Goal: Task Accomplishment & Management: Manage account settings

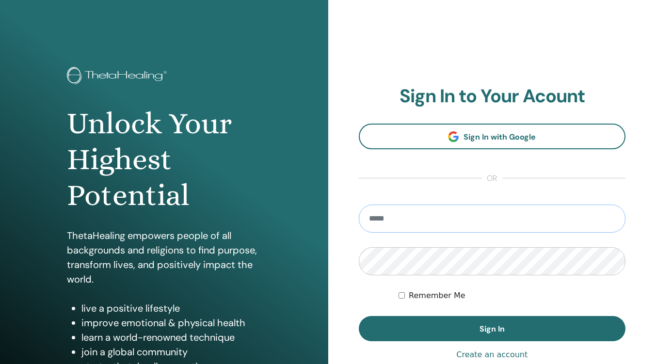
type input "**********"
click at [478, 328] on button "Sign In" at bounding box center [492, 328] width 267 height 25
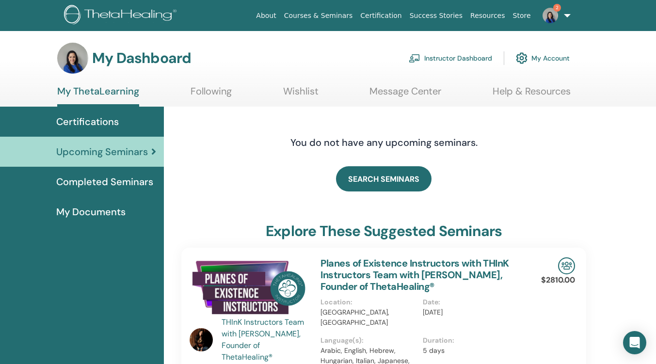
click at [470, 57] on link "Instructor Dashboard" at bounding box center [450, 58] width 83 height 21
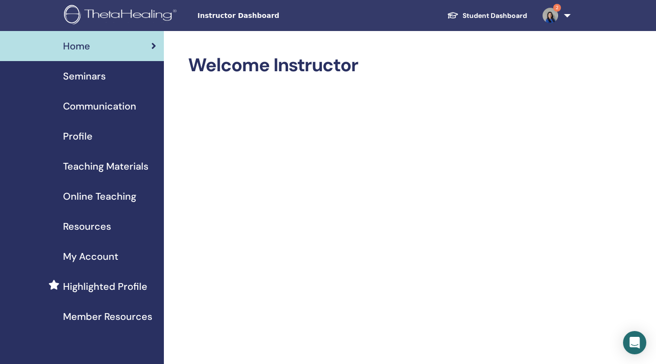
click at [93, 80] on span "Seminars" at bounding box center [84, 76] width 43 height 15
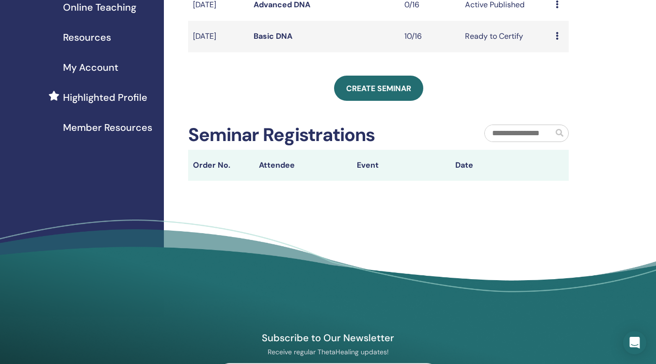
scroll to position [194, 0]
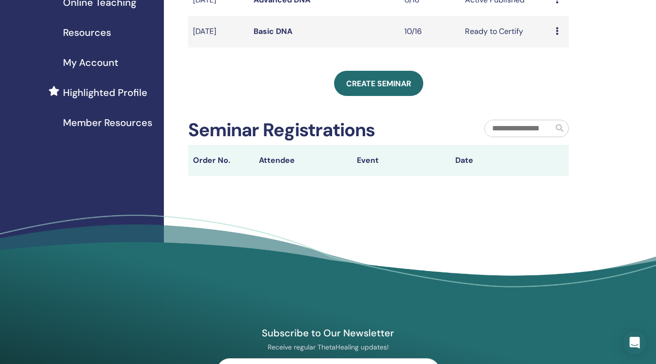
click at [220, 35] on td "Sep/14, 2025" at bounding box center [218, 32] width 61 height 32
click at [282, 32] on link "Basic DNA" at bounding box center [273, 31] width 39 height 10
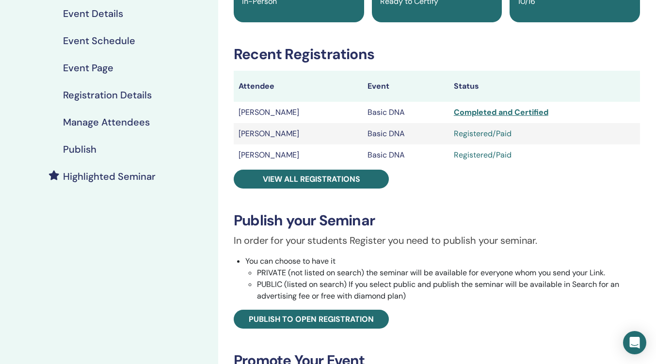
scroll to position [97, 0]
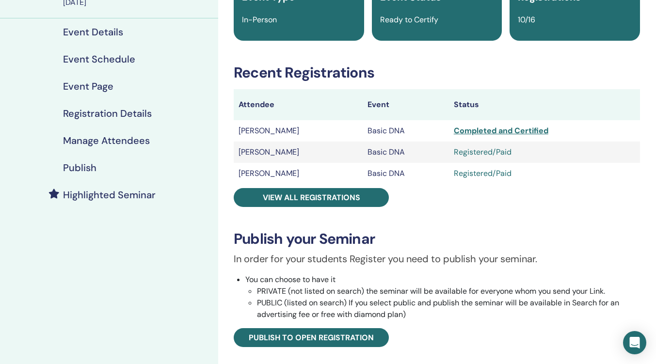
click at [319, 198] on span "View all registrations" at bounding box center [311, 197] width 97 height 10
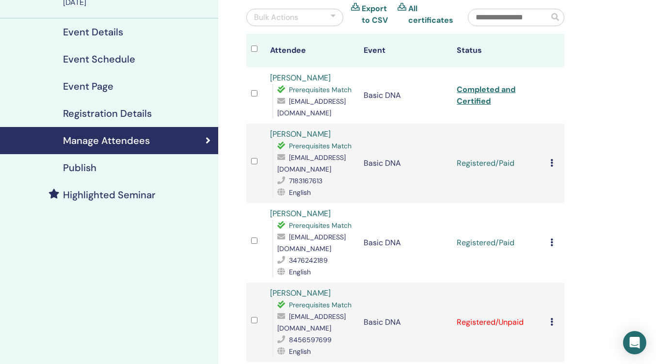
click at [551, 159] on icon at bounding box center [551, 163] width 3 height 8
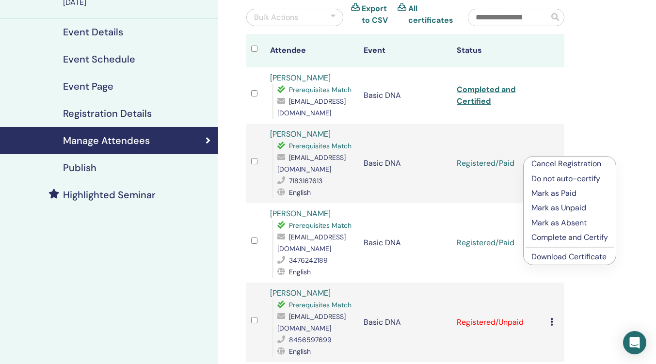
click at [559, 236] on p "Complete and Certify" at bounding box center [569, 238] width 77 height 12
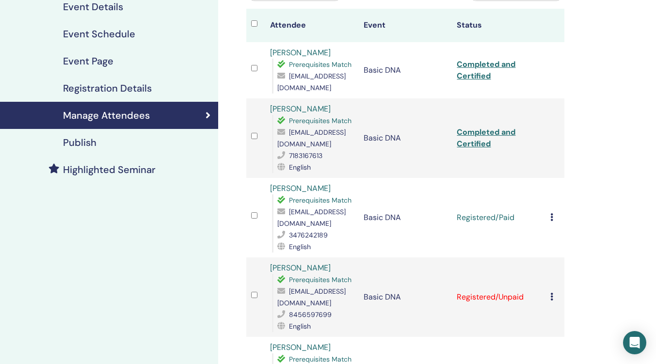
scroll to position [145, 0]
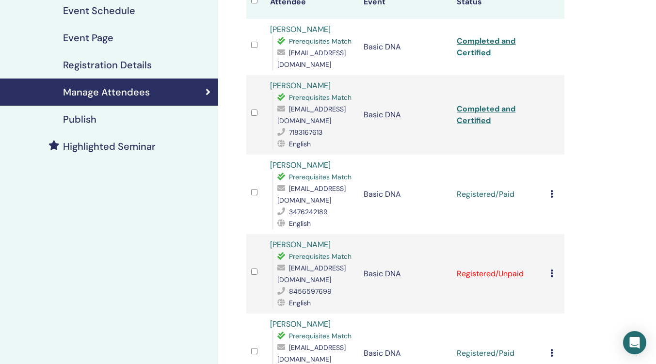
click at [551, 190] on icon at bounding box center [551, 194] width 3 height 8
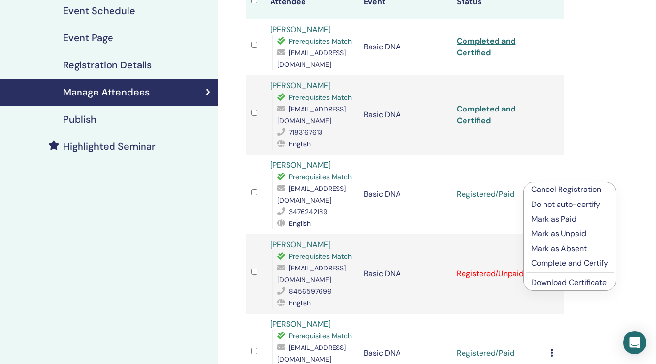
click at [567, 264] on p "Complete and Certify" at bounding box center [569, 263] width 77 height 12
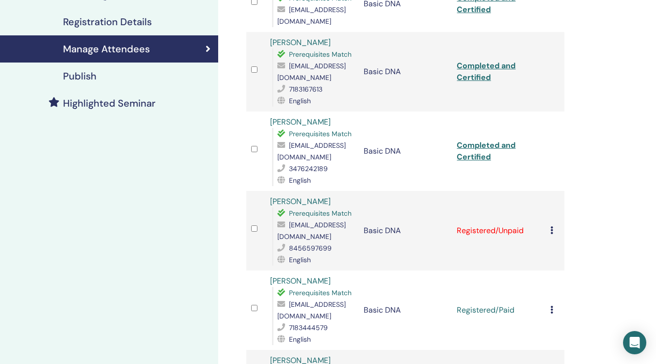
scroll to position [291, 0]
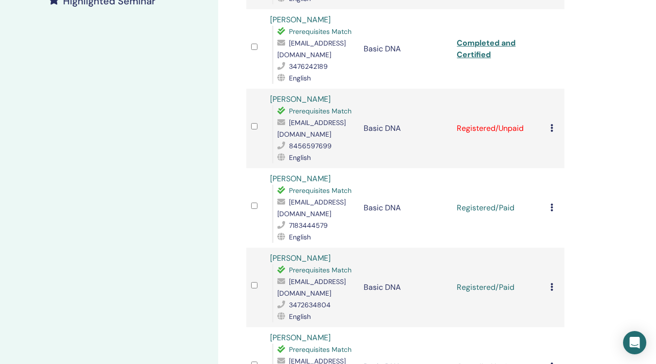
click at [553, 204] on icon at bounding box center [551, 208] width 3 height 8
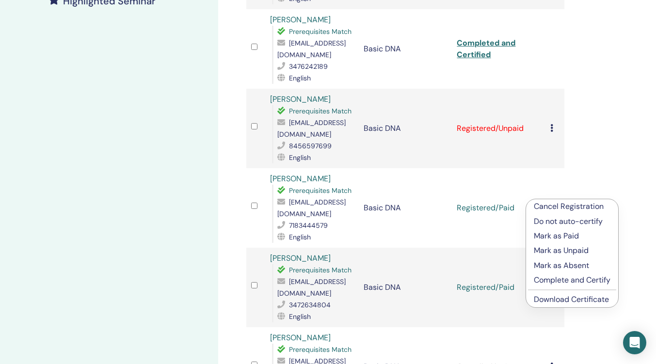
click at [575, 282] on p "Complete and Certify" at bounding box center [572, 280] width 77 height 12
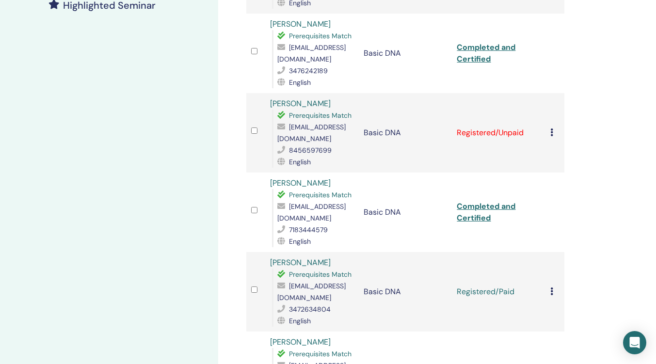
scroll to position [388, 0]
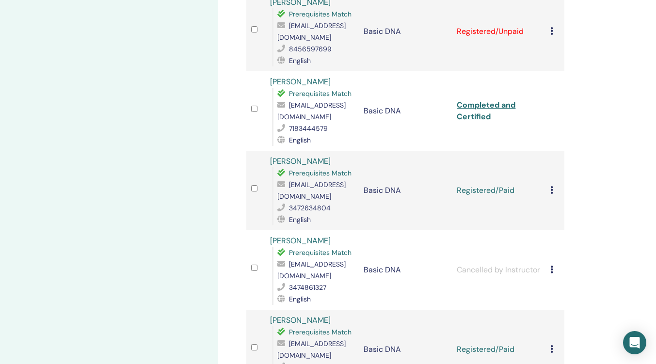
click at [550, 186] on icon at bounding box center [551, 190] width 3 height 8
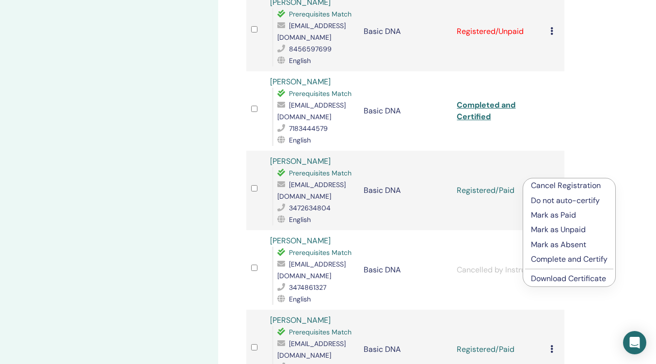
click at [568, 262] on p "Complete and Certify" at bounding box center [569, 260] width 77 height 12
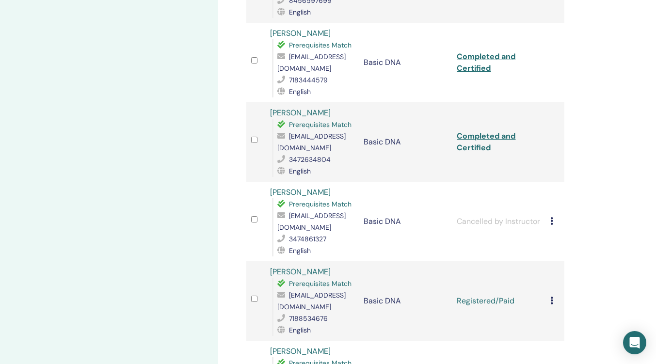
scroll to position [582, 0]
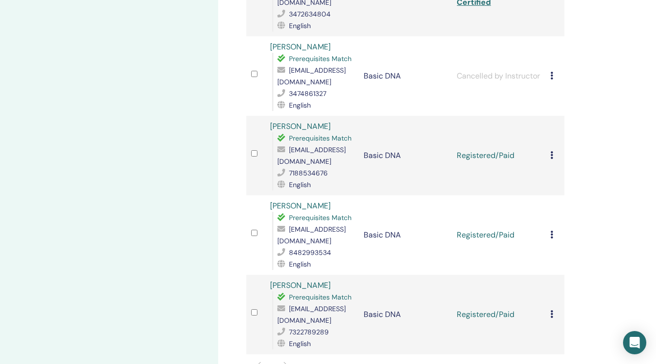
click at [551, 151] on icon at bounding box center [551, 155] width 3 height 8
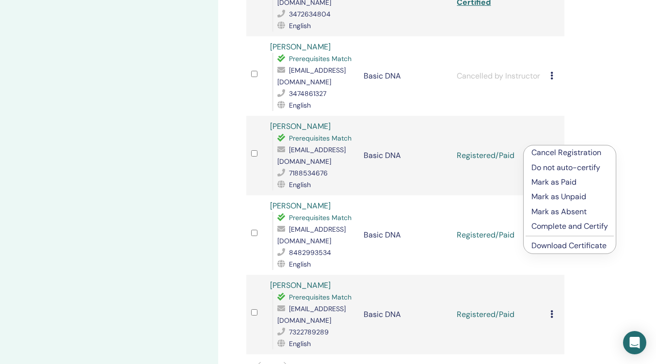
click at [558, 229] on p "Complete and Certify" at bounding box center [569, 227] width 77 height 12
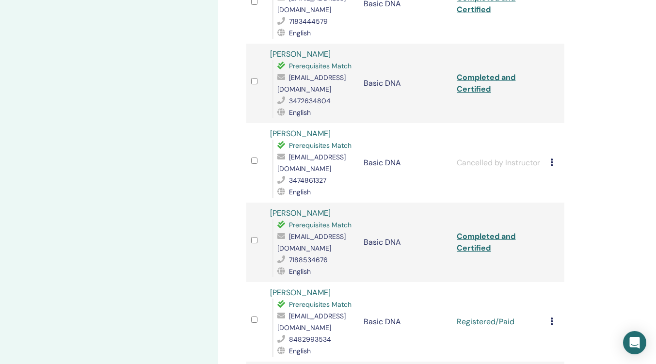
scroll to position [727, 0]
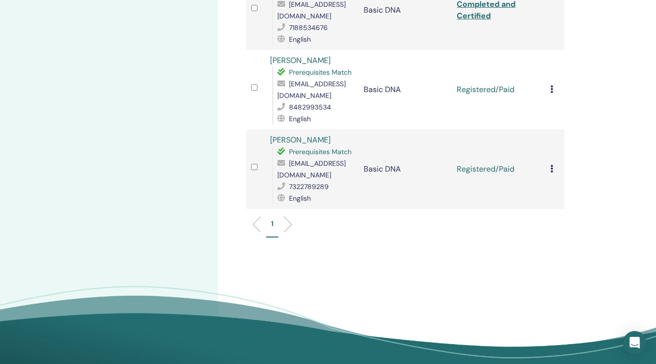
click at [554, 84] on div "Cancel Registration Do not auto-certify Mark as Paid Mark as Unpaid Mark as Abs…" at bounding box center [554, 90] width 9 height 12
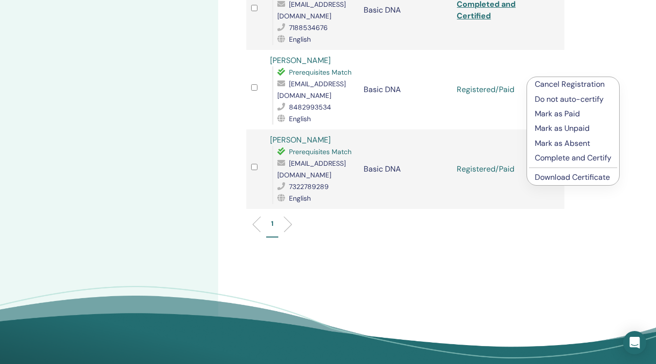
click at [568, 158] on p "Complete and Certify" at bounding box center [573, 158] width 77 height 12
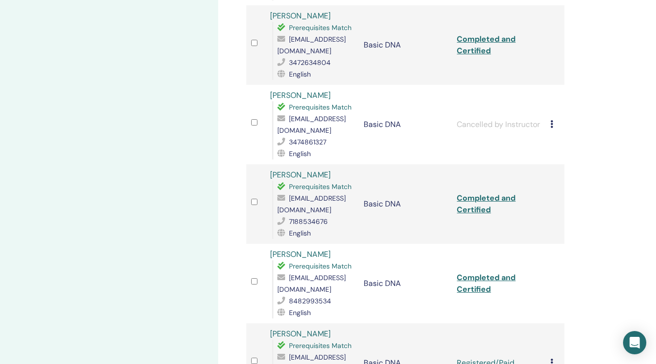
scroll to position [727, 0]
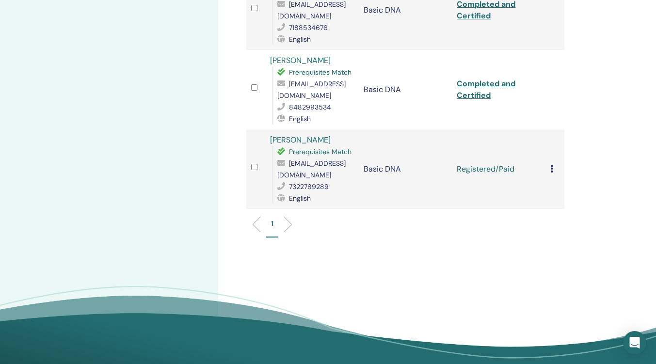
click at [552, 165] on icon at bounding box center [551, 169] width 3 height 8
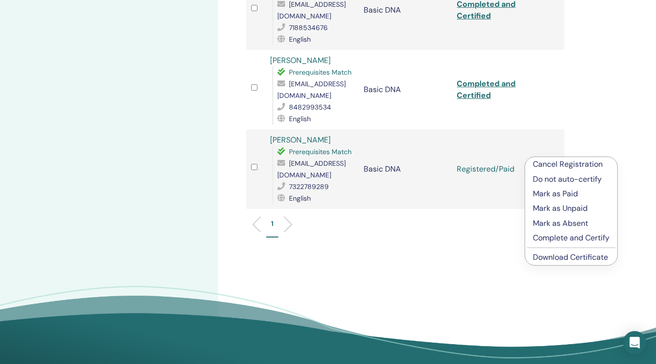
click at [579, 238] on p "Complete and Certify" at bounding box center [571, 238] width 77 height 12
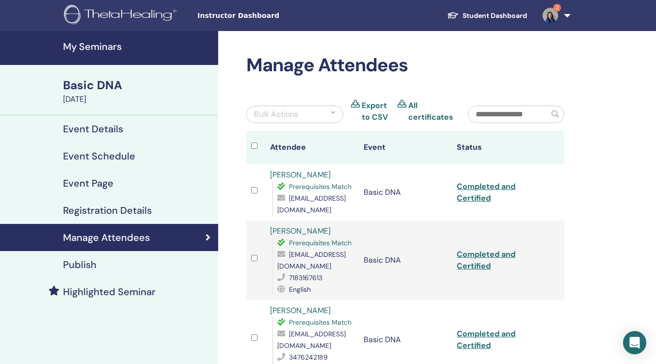
click at [90, 48] on h4 "My Seminars" at bounding box center [137, 47] width 149 height 12
